Goal: Task Accomplishment & Management: Manage account settings

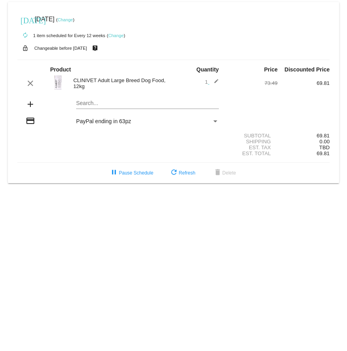
click at [111, 34] on link "Change" at bounding box center [115, 35] width 15 height 5
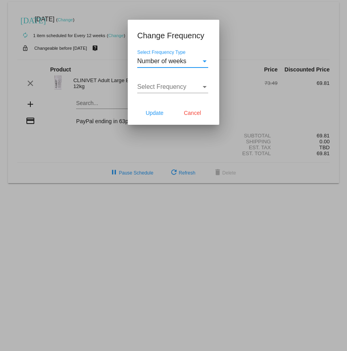
click at [199, 58] on div "Number of weeks" at bounding box center [169, 61] width 64 height 7
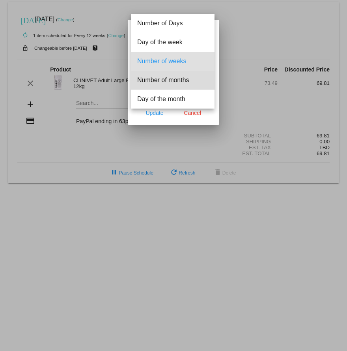
click at [174, 84] on span "Number of months" at bounding box center [172, 80] width 71 height 19
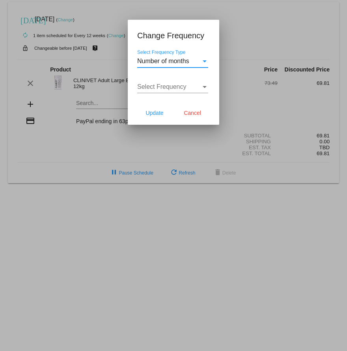
click at [174, 84] on span "Select Frequency" at bounding box center [161, 86] width 49 height 7
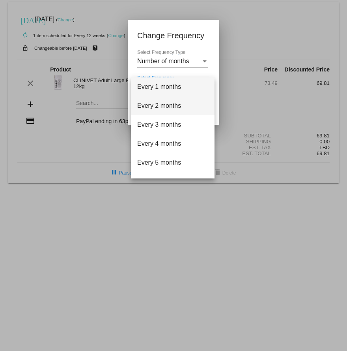
click at [165, 110] on span "Every 2 months" at bounding box center [172, 105] width 71 height 19
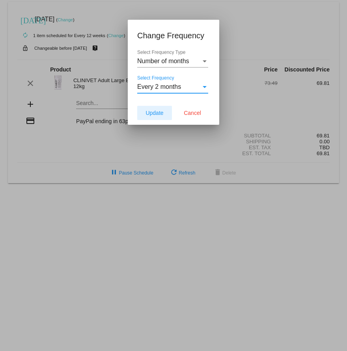
click at [162, 110] on span "Update" at bounding box center [155, 113] width 18 height 6
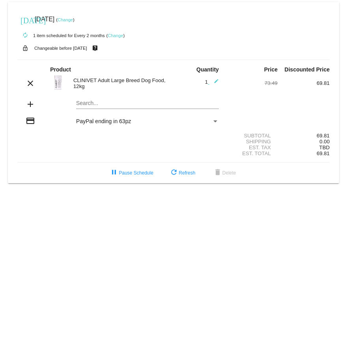
click at [211, 120] on div "PayPal ending in 63pz" at bounding box center [144, 121] width 136 height 6
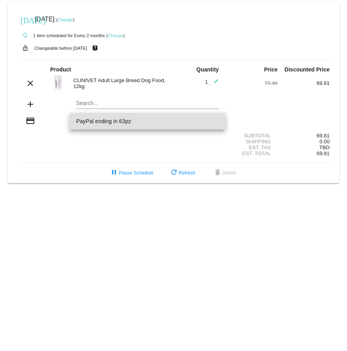
drag, startPoint x: 125, startPoint y: 168, endPoint x: 114, endPoint y: 174, distance: 12.7
click at [114, 174] on div at bounding box center [173, 175] width 347 height 351
click at [114, 174] on mat-icon "pause" at bounding box center [113, 172] width 9 height 9
